Goal: Task Accomplishment & Management: Use online tool/utility

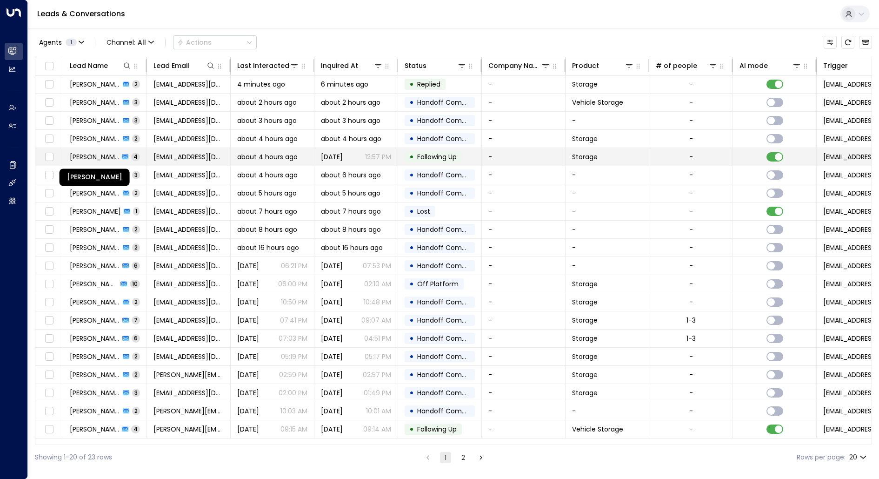
click at [101, 156] on span "[PERSON_NAME]" at bounding box center [94, 156] width 49 height 9
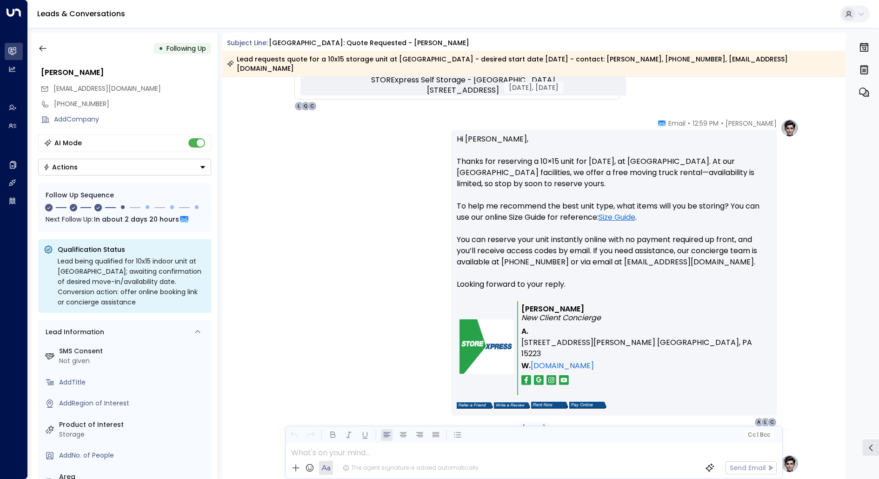
scroll to position [537, 0]
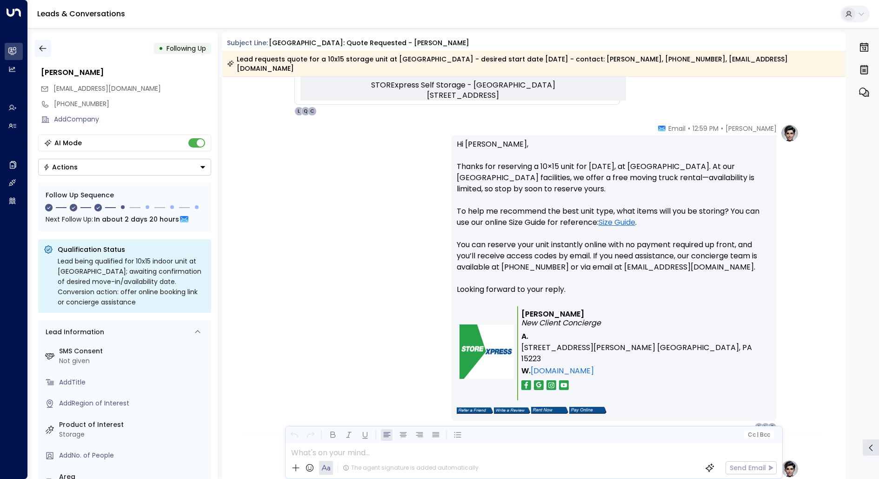
click at [45, 44] on icon "button" at bounding box center [42, 48] width 9 height 9
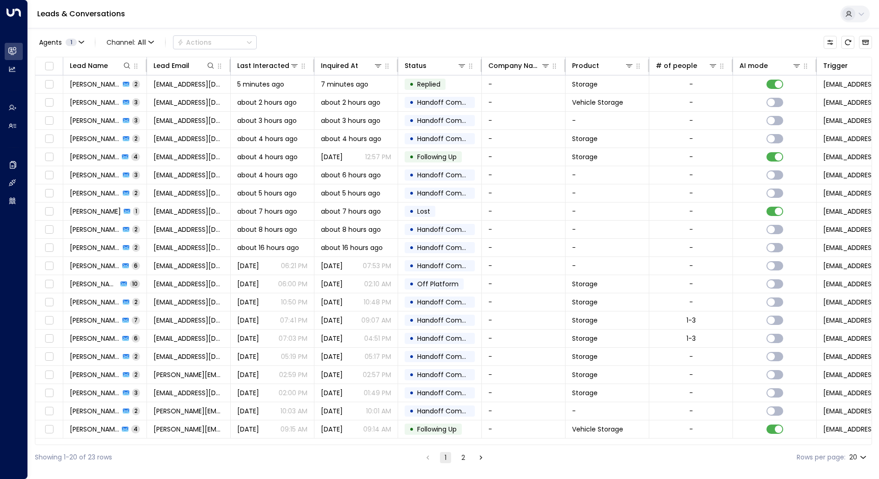
click at [457, 454] on li "2" at bounding box center [463, 457] width 12 height 12
click at [461, 454] on button "2" at bounding box center [463, 457] width 11 height 11
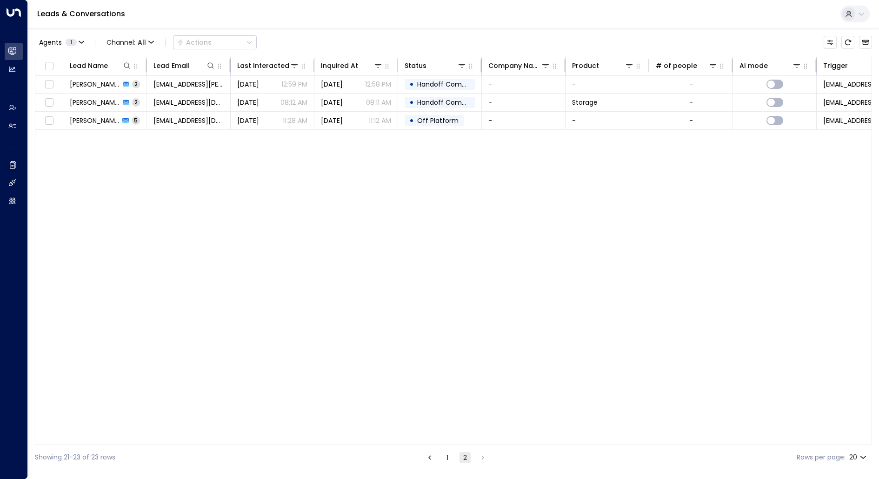
click at [443, 460] on button "1" at bounding box center [447, 457] width 11 height 11
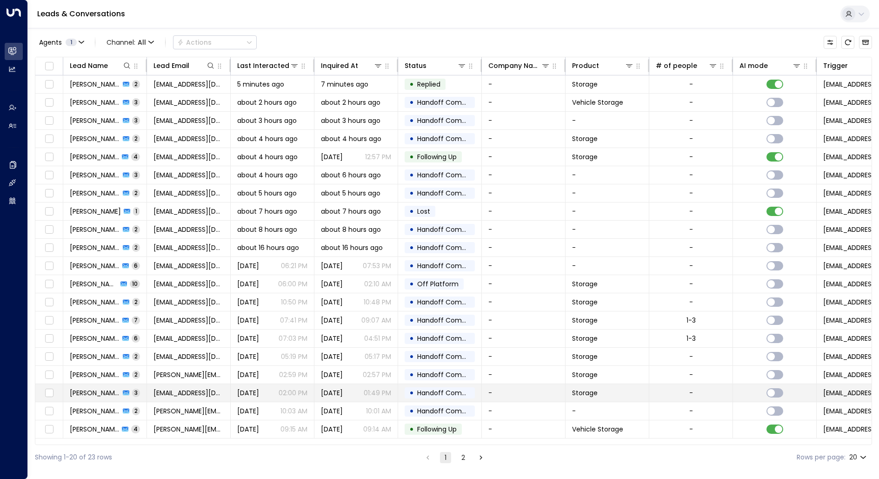
click at [84, 388] on span "[PERSON_NAME]" at bounding box center [95, 392] width 50 height 9
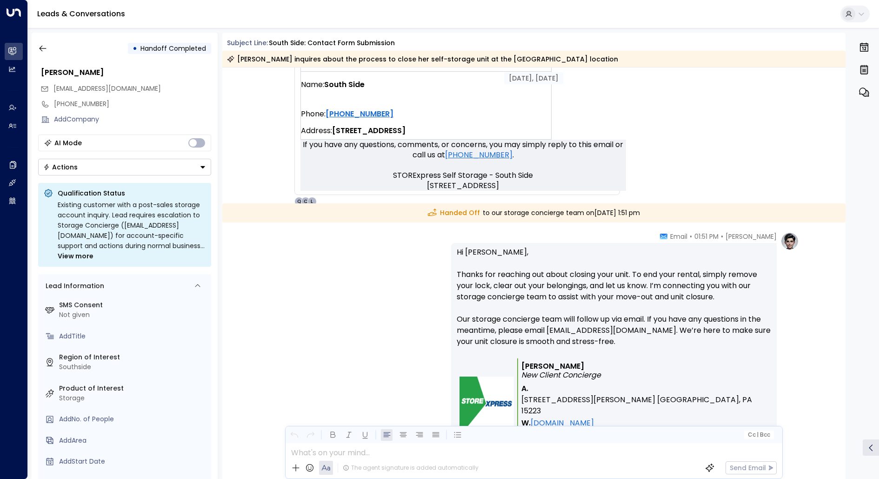
scroll to position [485, 0]
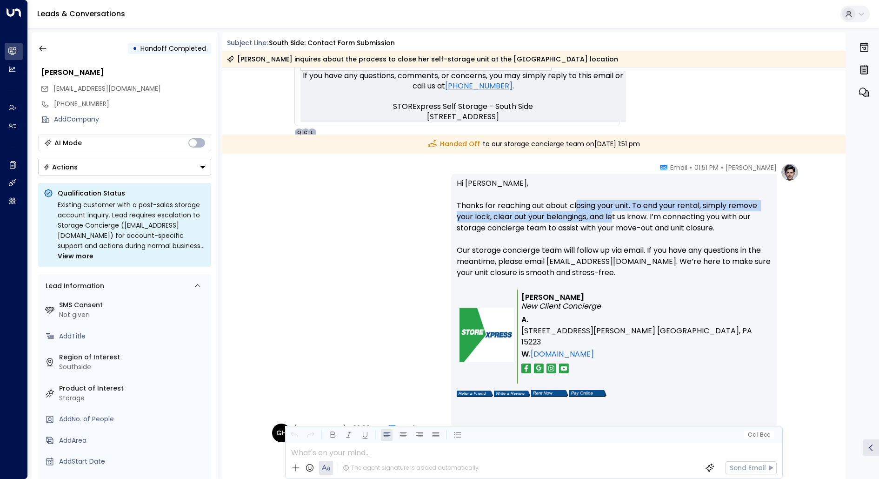
drag, startPoint x: 575, startPoint y: 206, endPoint x: 613, endPoint y: 212, distance: 37.6
click at [613, 212] on p "Hi [PERSON_NAME], Thanks for reaching out about closing your unit. To end your …" at bounding box center [614, 234] width 314 height 112
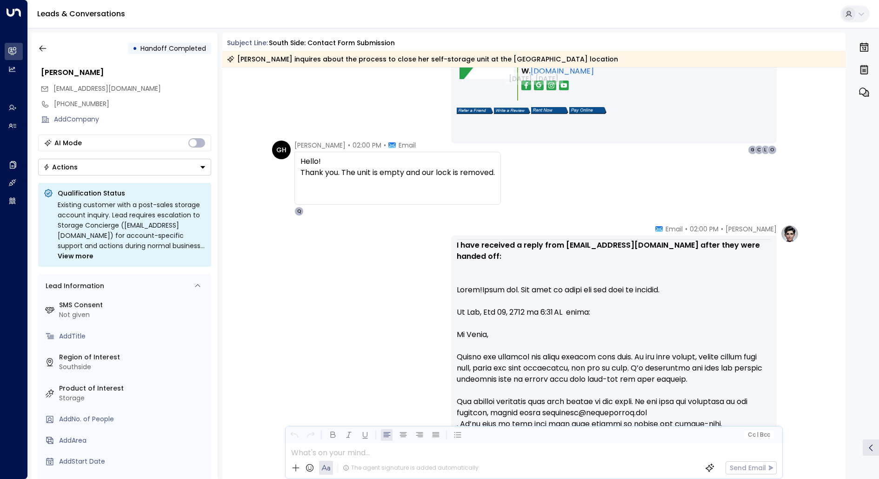
scroll to position [713, 0]
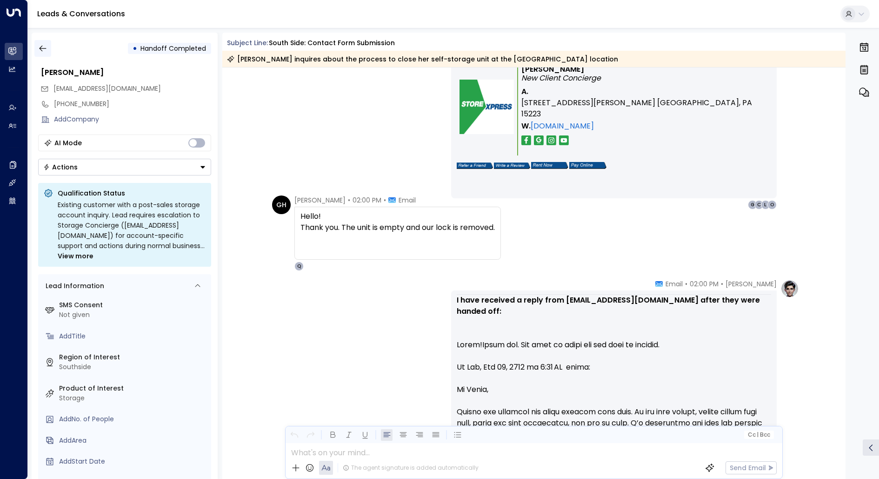
click at [46, 51] on icon "button" at bounding box center [42, 48] width 9 height 9
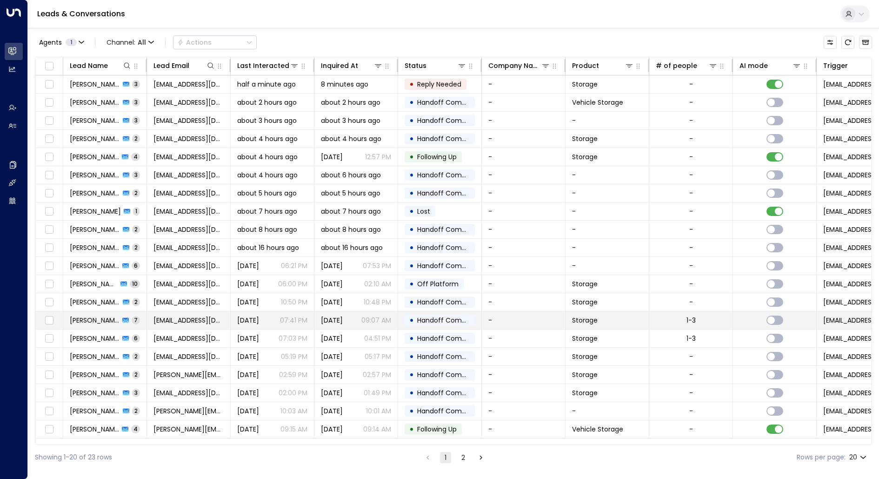
click at [104, 315] on span "[PERSON_NAME]" at bounding box center [95, 319] width 50 height 9
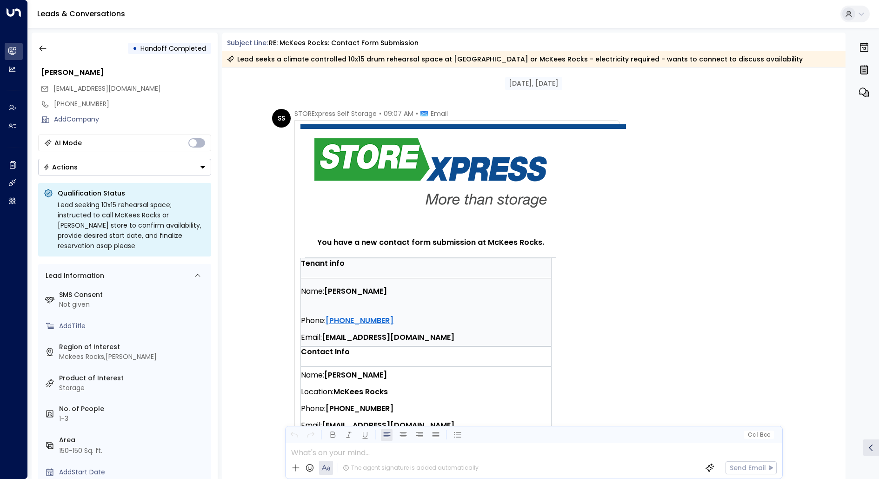
click at [32, 49] on div "• Handoff Completed [PERSON_NAME] [EMAIL_ADDRESS][DOMAIN_NAME] [PHONE_NUMBER] A…" at bounding box center [125, 256] width 186 height 446
click at [36, 49] on button "button" at bounding box center [42, 48] width 17 height 17
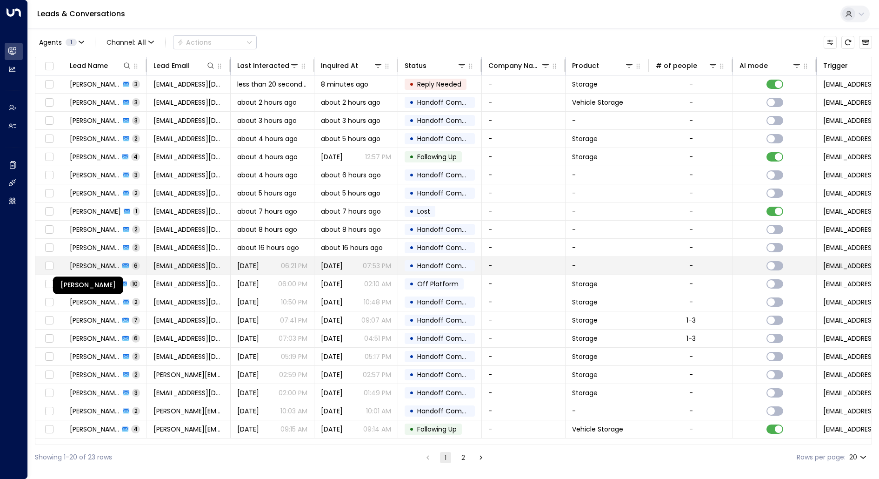
click at [89, 261] on span "[PERSON_NAME]" at bounding box center [95, 265] width 50 height 9
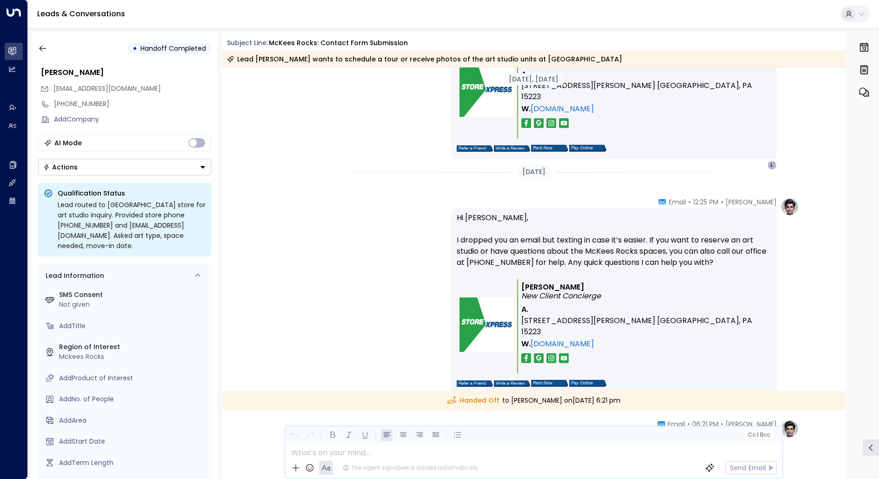
scroll to position [1480, 0]
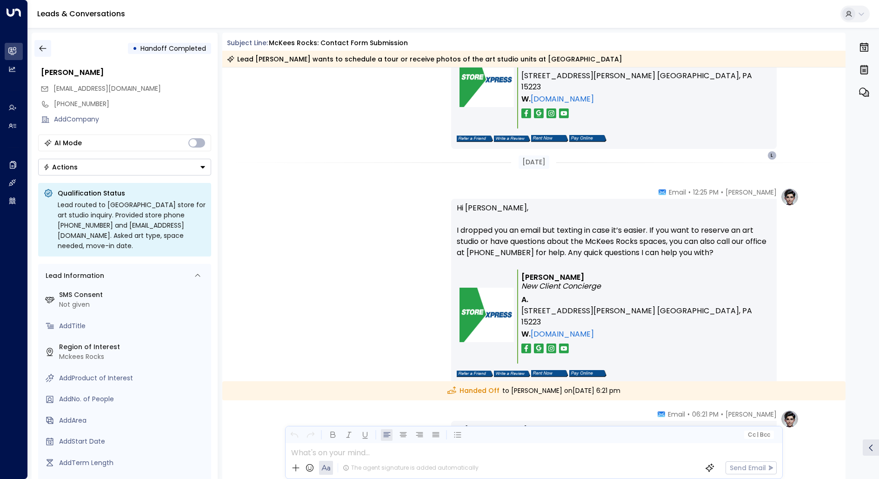
click at [43, 50] on icon "button" at bounding box center [42, 48] width 9 height 9
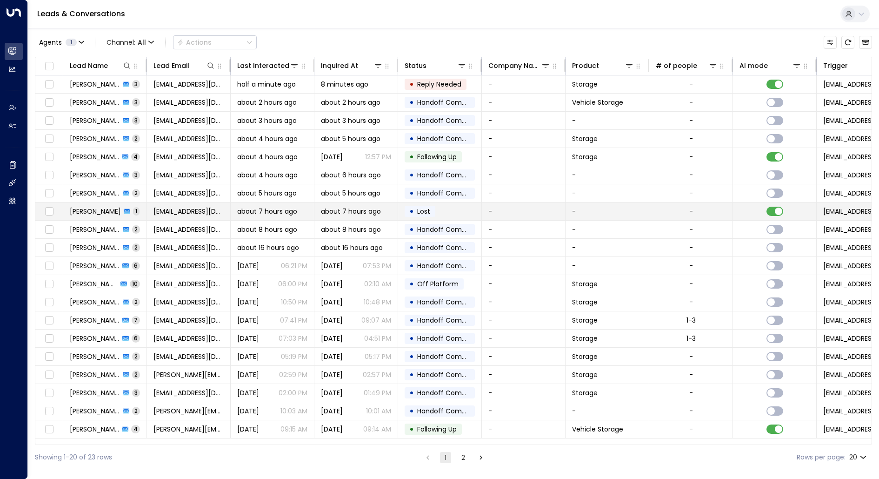
click at [87, 211] on span "[PERSON_NAME]" at bounding box center [95, 211] width 51 height 9
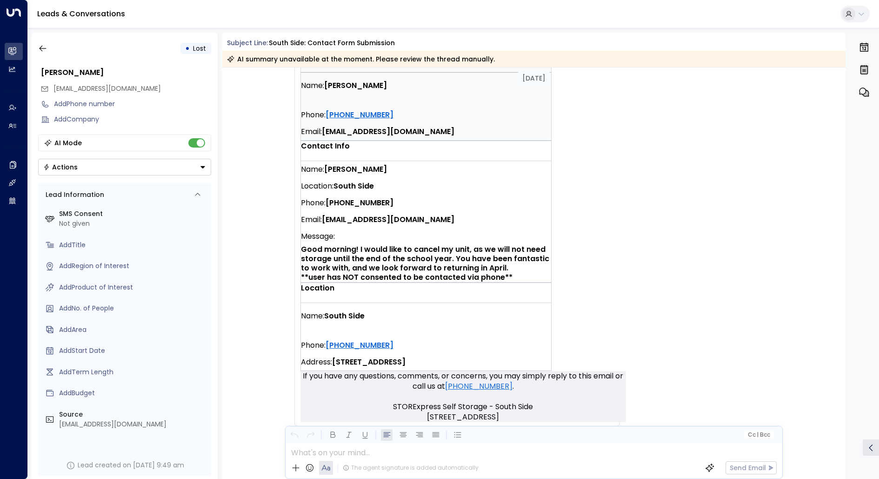
scroll to position [256, 0]
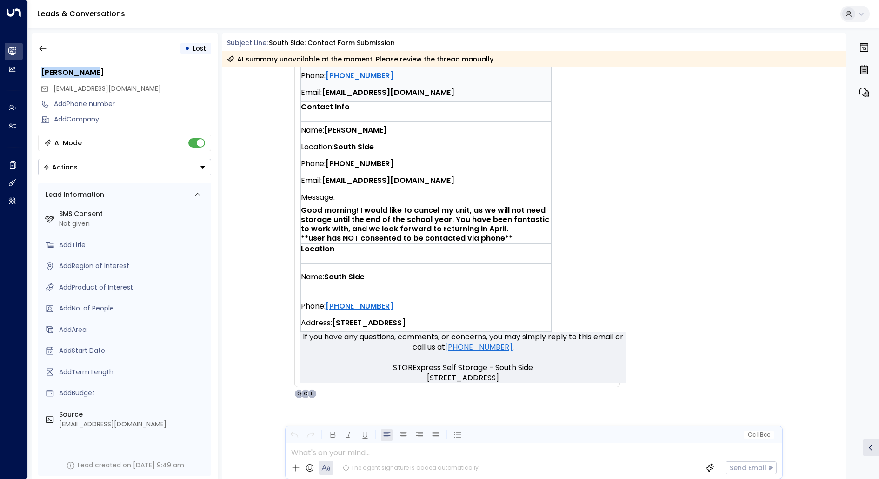
drag, startPoint x: 98, startPoint y: 69, endPoint x: 36, endPoint y: 68, distance: 61.4
click at [36, 68] on div "• Lost [PERSON_NAME] [EMAIL_ADDRESS][DOMAIN_NAME] Add Phone number Add Company …" at bounding box center [125, 256] width 186 height 446
click at [39, 47] on icon "button" at bounding box center [42, 48] width 9 height 9
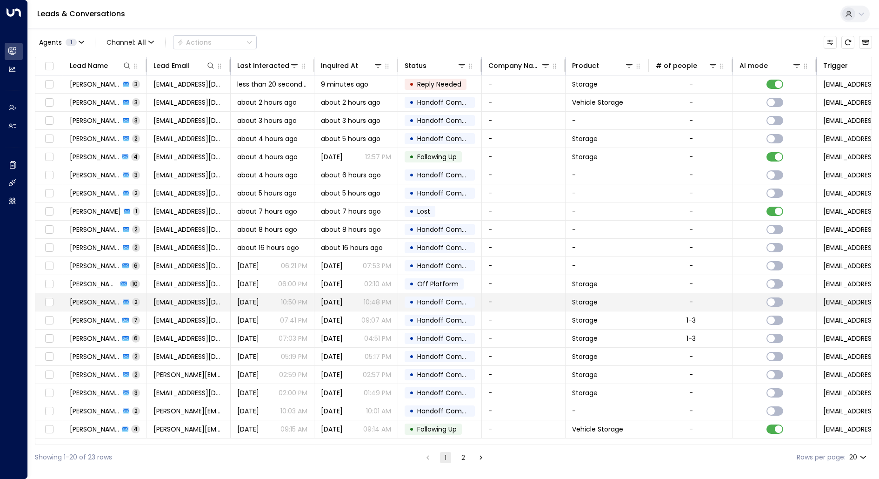
click at [82, 301] on span "[PERSON_NAME]" at bounding box center [95, 301] width 50 height 9
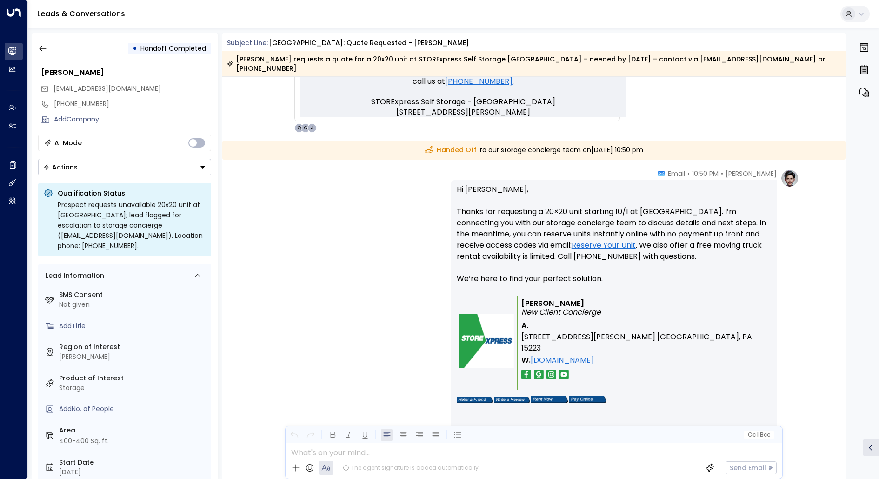
scroll to position [559, 0]
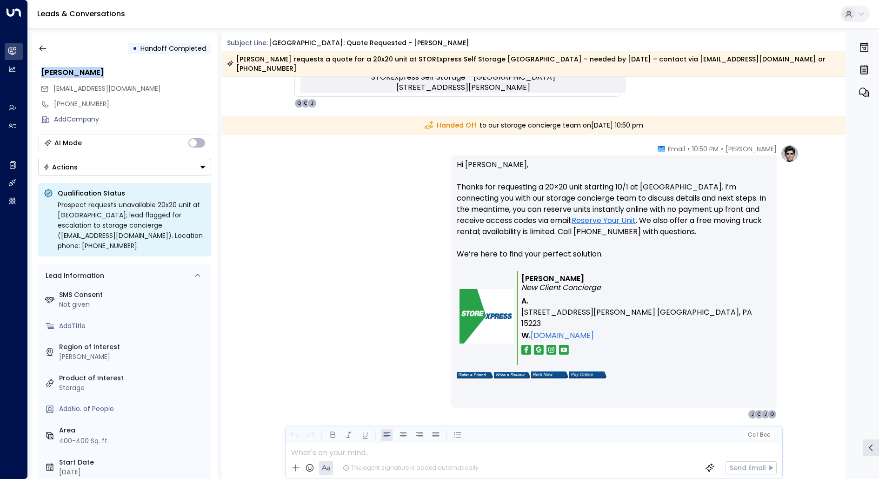
drag, startPoint x: 98, startPoint y: 76, endPoint x: 39, endPoint y: 72, distance: 59.7
click at [39, 72] on div "[PERSON_NAME]" at bounding box center [125, 72] width 174 height 17
copy div "[PERSON_NAME]"
click at [44, 53] on button "button" at bounding box center [42, 48] width 17 height 17
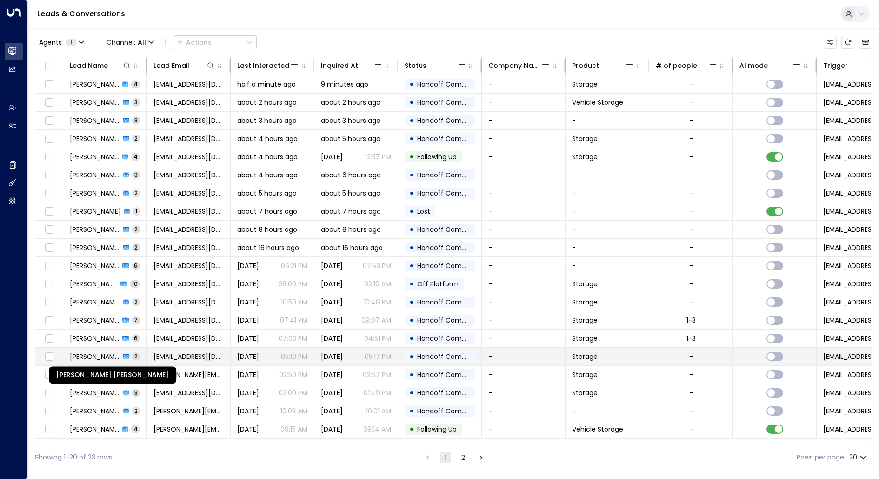
click at [89, 354] on span "[PERSON_NAME] [PERSON_NAME]" at bounding box center [95, 356] width 50 height 9
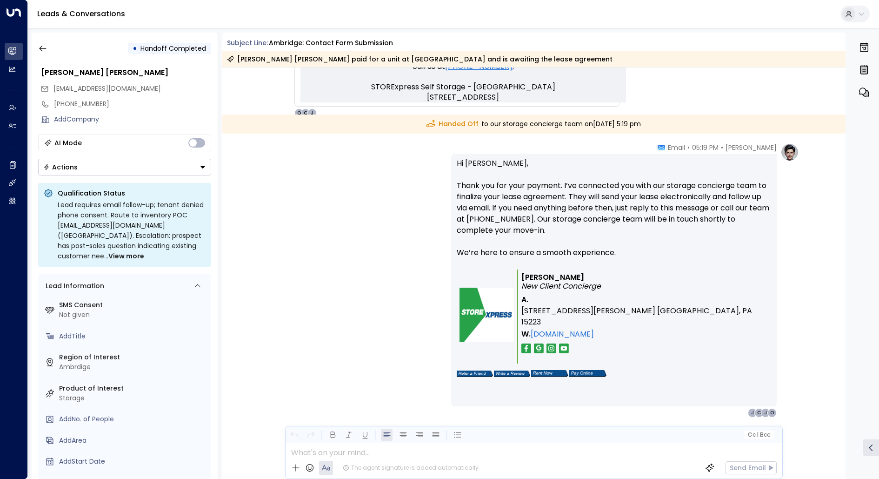
scroll to position [535, 0]
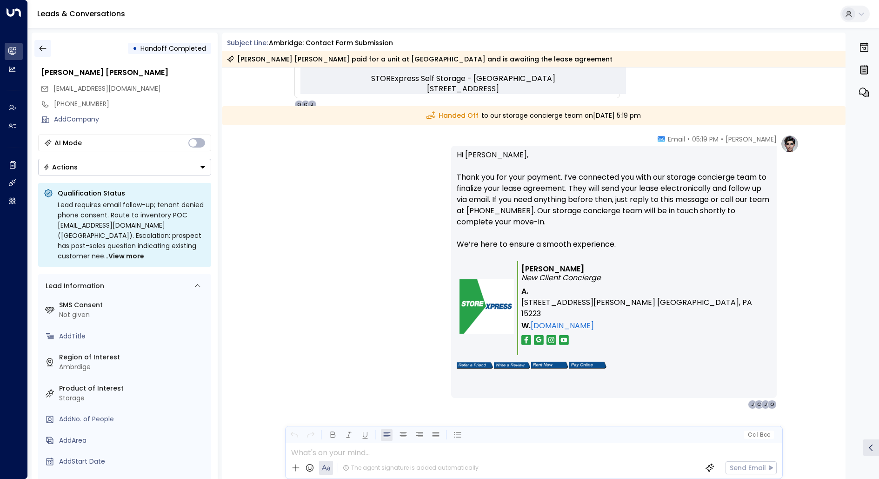
click at [48, 45] on button "button" at bounding box center [42, 48] width 17 height 17
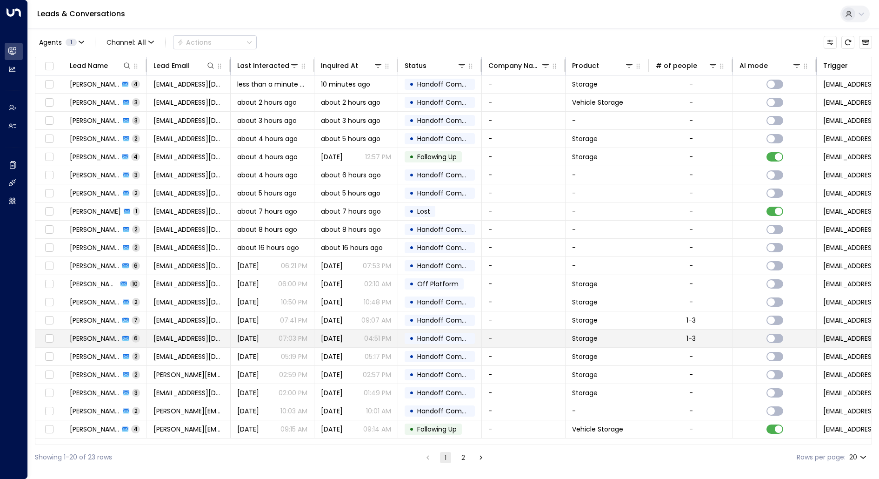
click at [75, 341] on td "[PERSON_NAME] 6" at bounding box center [105, 338] width 84 height 18
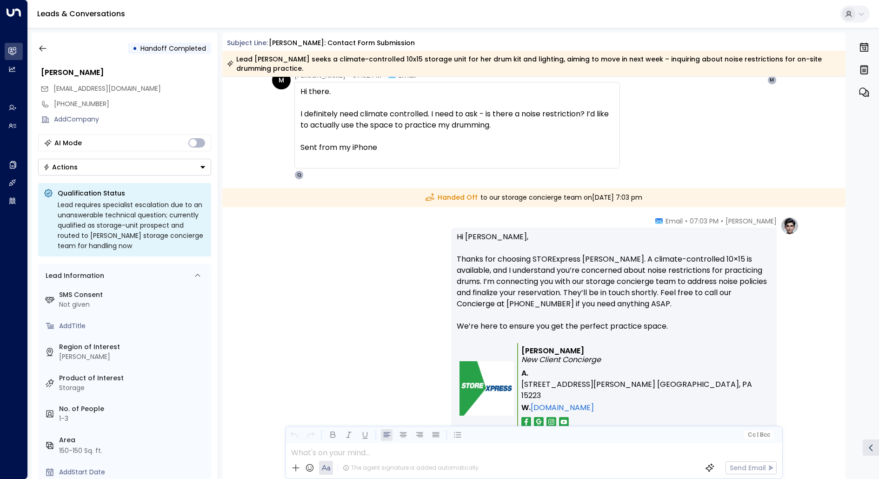
scroll to position [1359, 0]
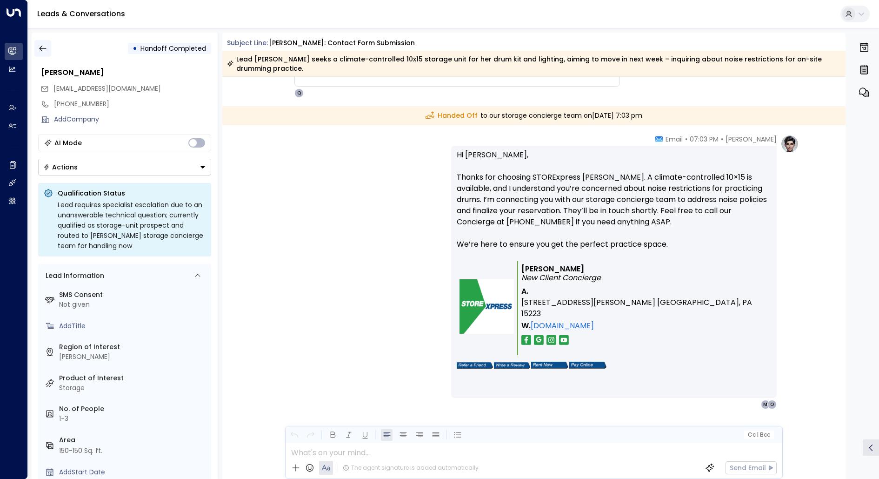
click at [44, 43] on button "button" at bounding box center [42, 48] width 17 height 17
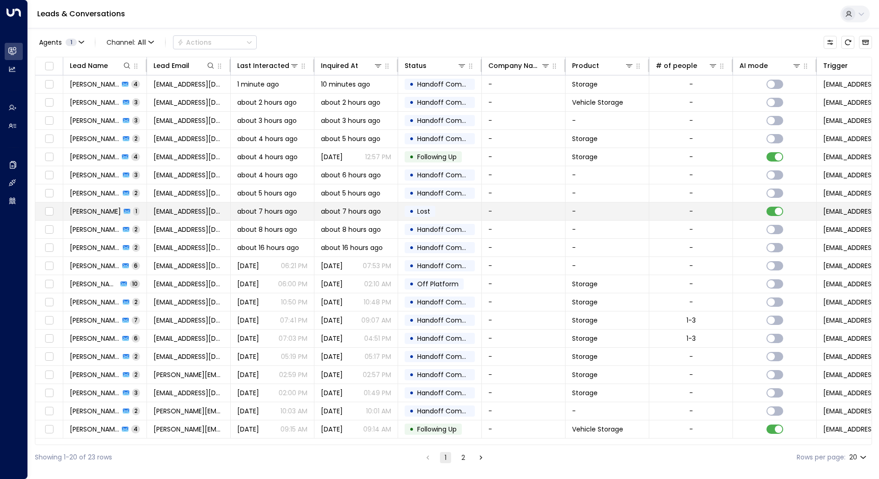
click at [83, 215] on td "[PERSON_NAME] 1" at bounding box center [105, 211] width 84 height 18
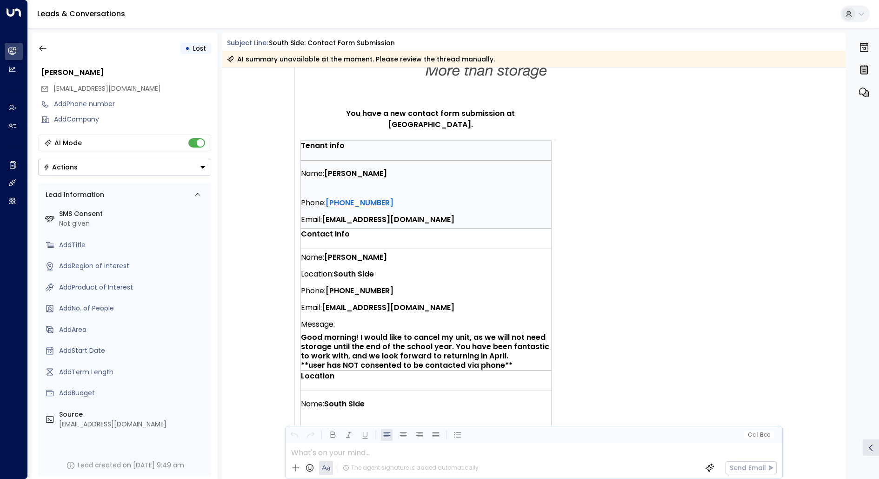
scroll to position [256, 0]
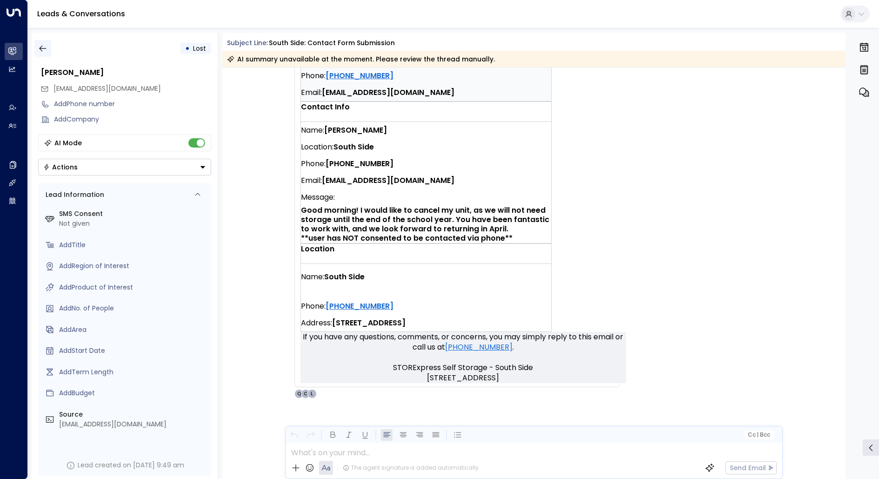
click at [38, 53] on button "button" at bounding box center [42, 48] width 17 height 17
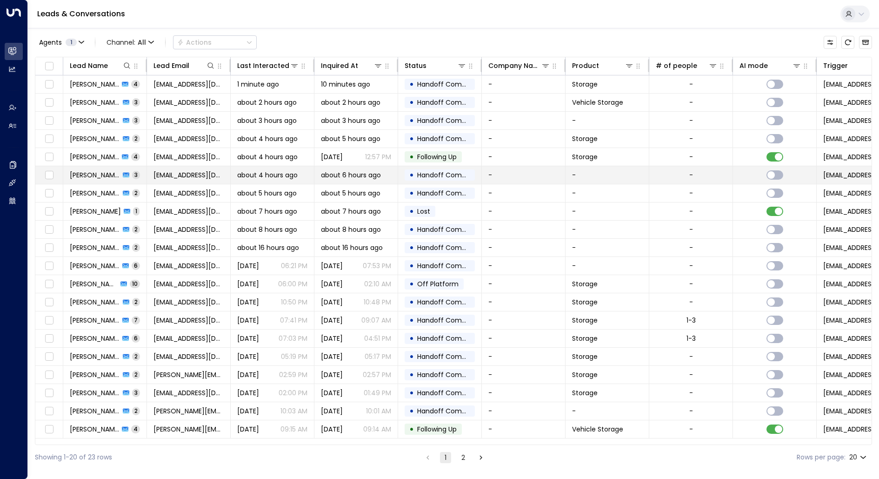
click at [85, 174] on span "[PERSON_NAME]" at bounding box center [95, 174] width 50 height 9
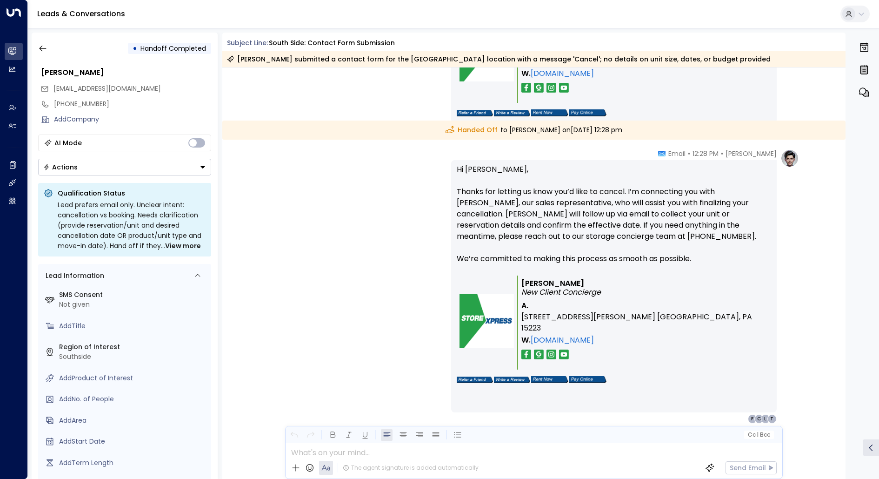
scroll to position [740, 0]
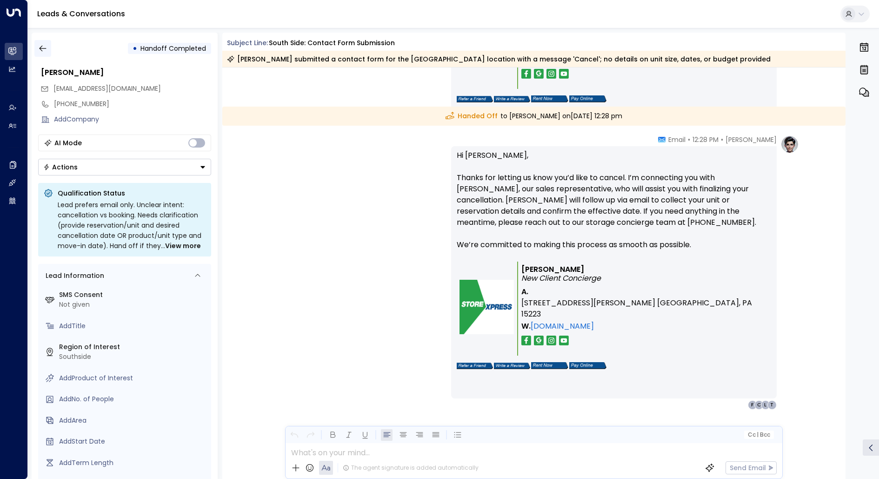
click at [36, 40] on button "button" at bounding box center [42, 48] width 17 height 17
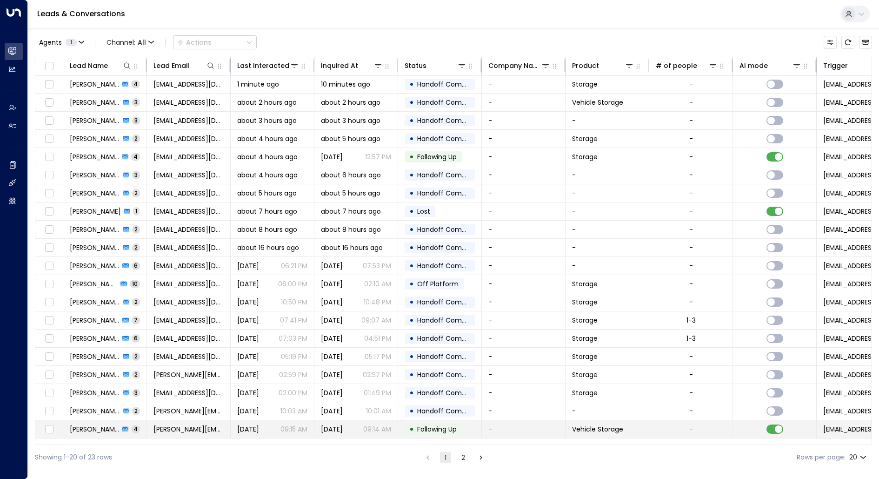
click at [87, 424] on span "[PERSON_NAME]" at bounding box center [94, 428] width 49 height 9
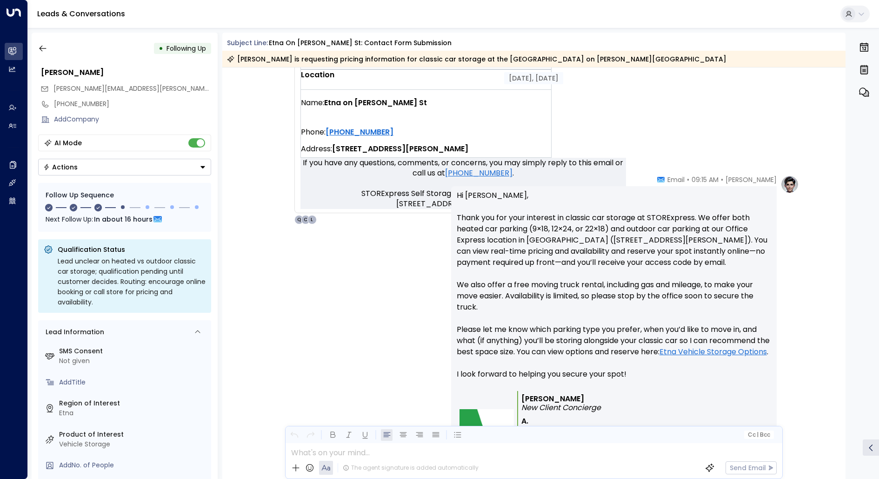
scroll to position [461, 0]
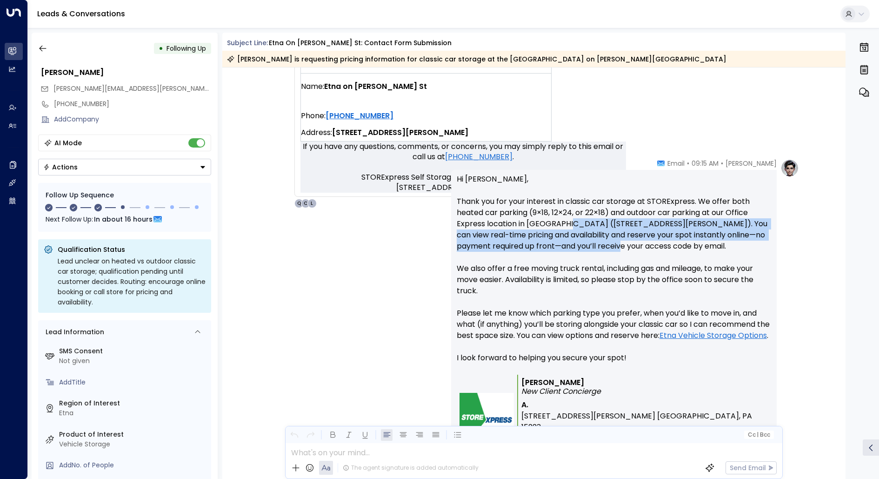
drag, startPoint x: 654, startPoint y: 246, endPoint x: 564, endPoint y: 227, distance: 91.6
click at [563, 227] on p "Hi [PERSON_NAME], Thank you for your interest in classic car storage at STORExp…" at bounding box center [614, 274] width 314 height 201
click at [41, 52] on icon "button" at bounding box center [42, 48] width 9 height 9
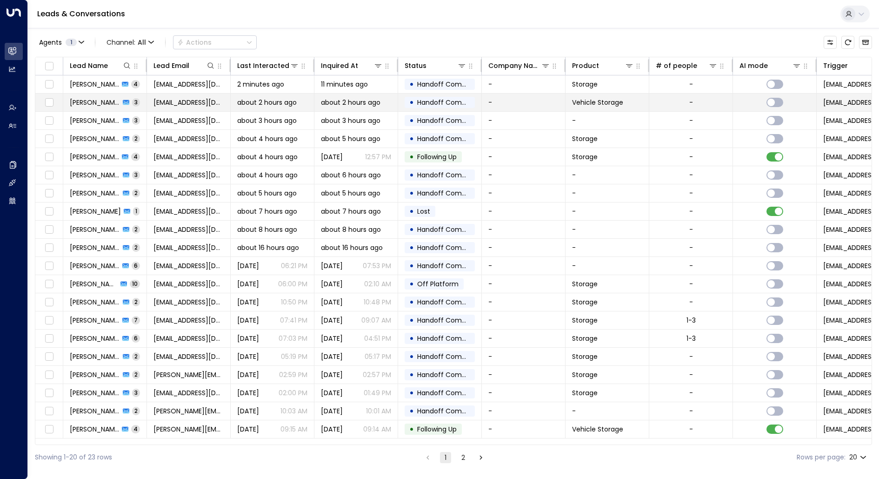
click at [96, 103] on div "[PERSON_NAME] 3" at bounding box center [105, 102] width 70 height 9
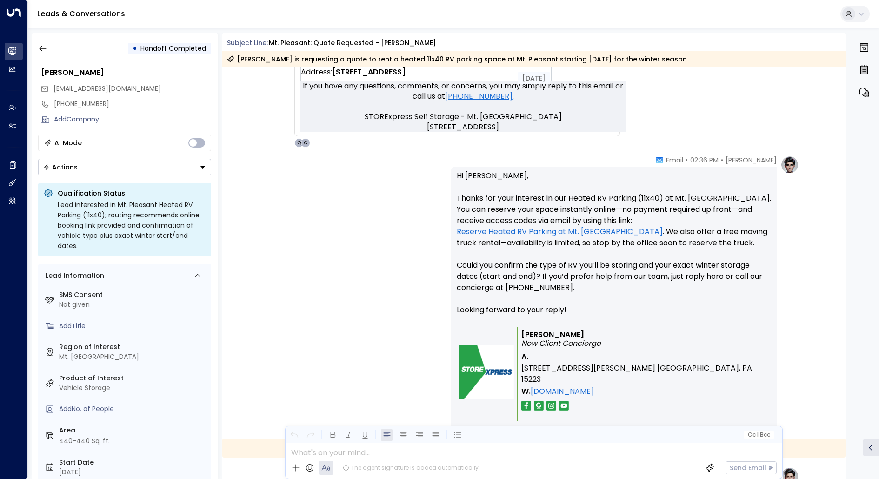
scroll to position [549, 0]
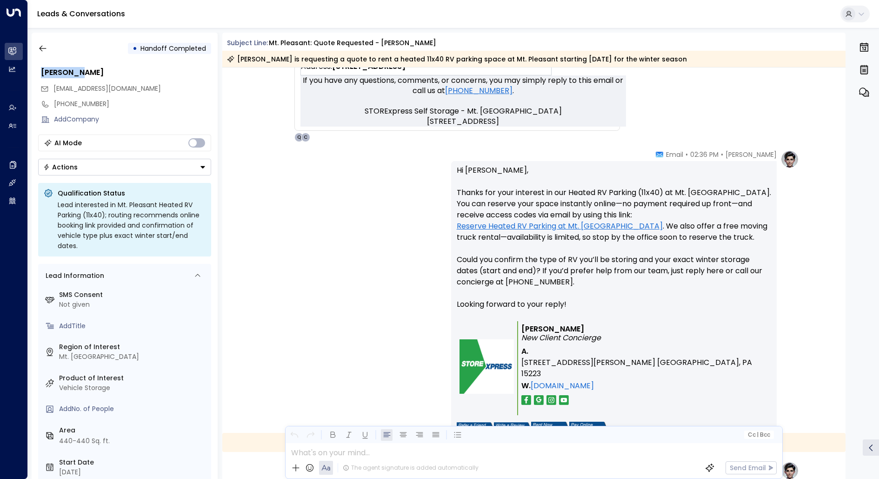
drag, startPoint x: 89, startPoint y: 76, endPoint x: 36, endPoint y: 74, distance: 52.6
click at [36, 74] on div "• Handoff Completed [PERSON_NAME] [EMAIL_ADDRESS][DOMAIN_NAME] [PHONE_NUMBER] A…" at bounding box center [125, 256] width 186 height 446
click at [39, 57] on div "• Handoff Completed [PERSON_NAME] [EMAIL_ADDRESS][DOMAIN_NAME] [PHONE_NUMBER] A…" at bounding box center [125, 256] width 186 height 446
click at [41, 47] on icon "button" at bounding box center [42, 48] width 9 height 9
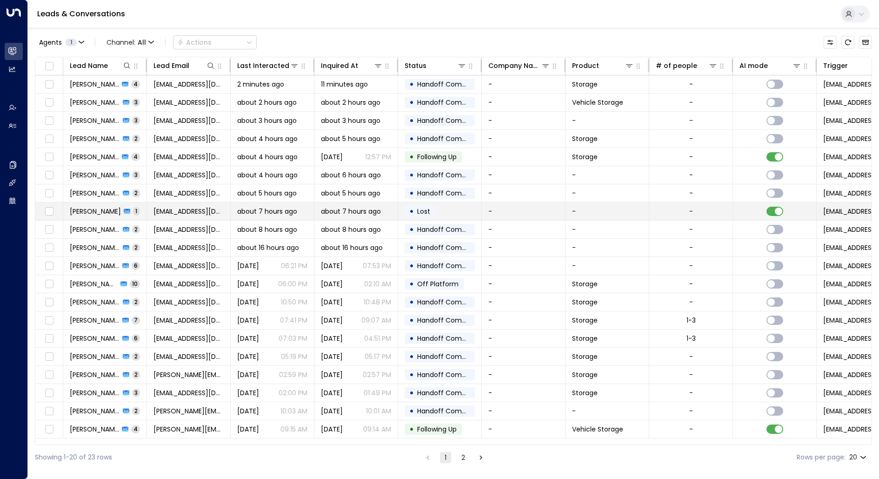
click at [97, 204] on td "[PERSON_NAME] 1" at bounding box center [105, 211] width 84 height 18
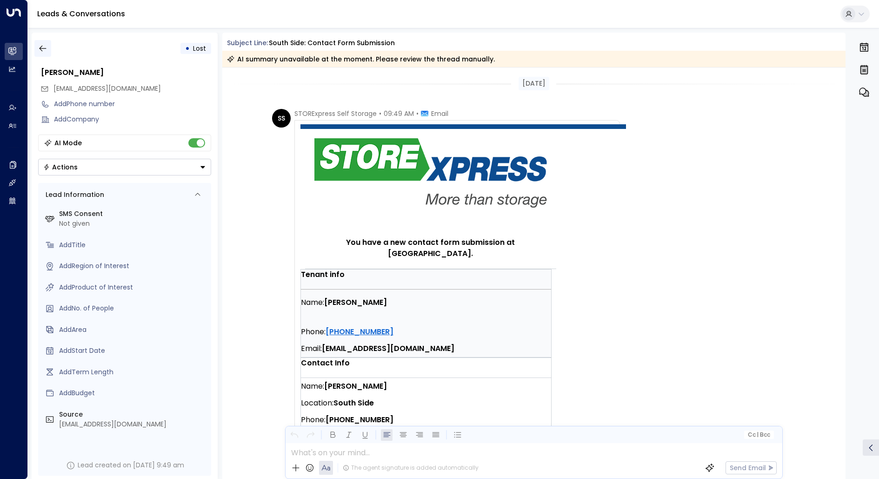
click at [44, 54] on button "button" at bounding box center [42, 48] width 17 height 17
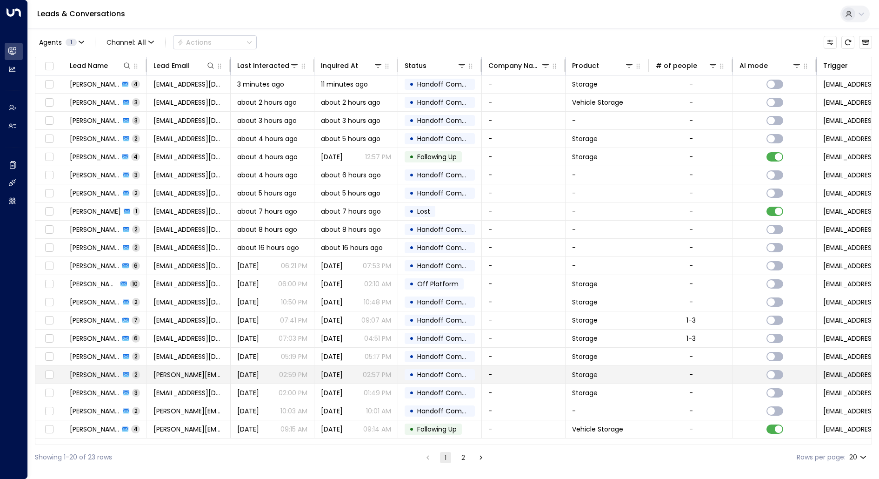
click at [86, 376] on td "[PERSON_NAME] 2" at bounding box center [105, 375] width 84 height 18
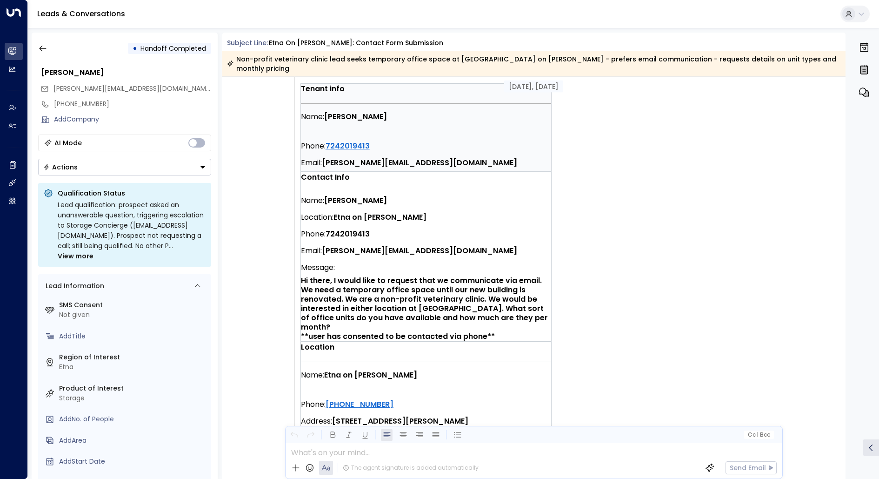
scroll to position [194, 0]
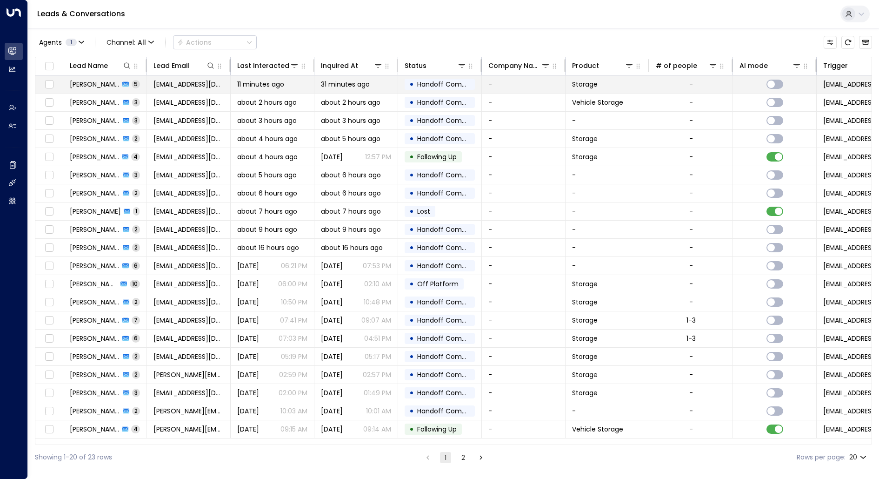
click at [81, 86] on span "[PERSON_NAME] [PERSON_NAME]" at bounding box center [95, 84] width 50 height 9
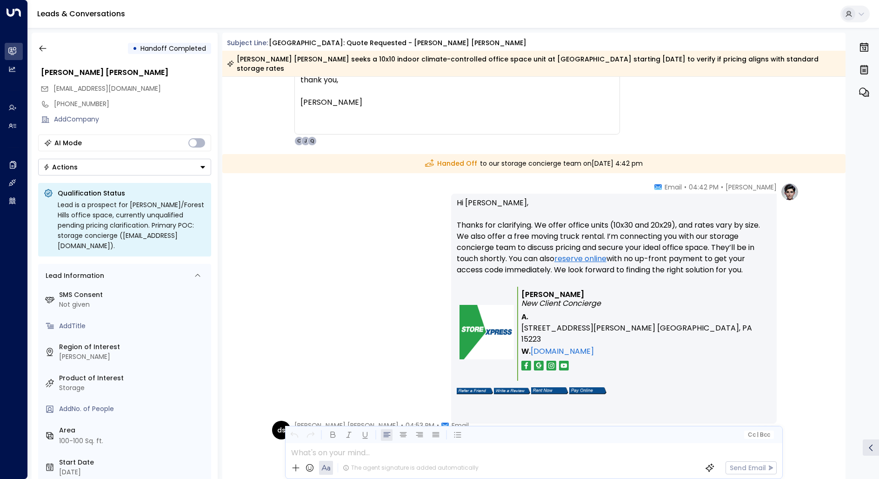
scroll to position [901, 0]
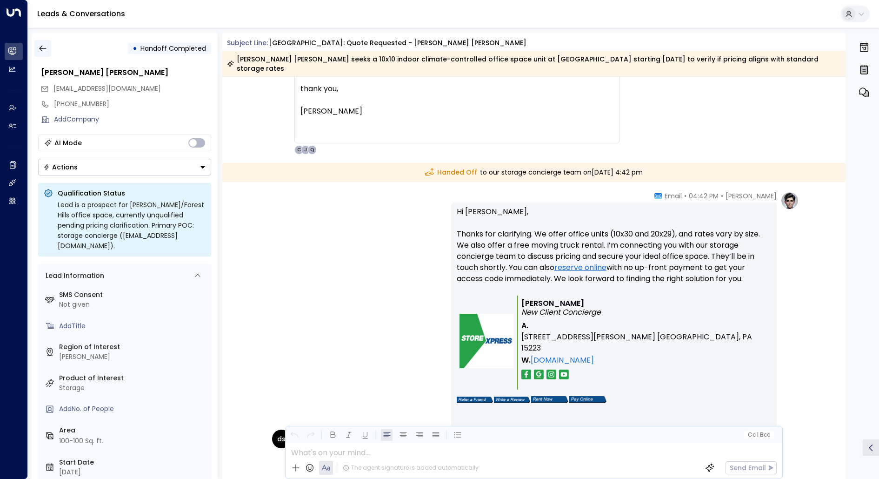
click at [41, 47] on icon "button" at bounding box center [42, 48] width 9 height 9
